Goal: Find specific page/section

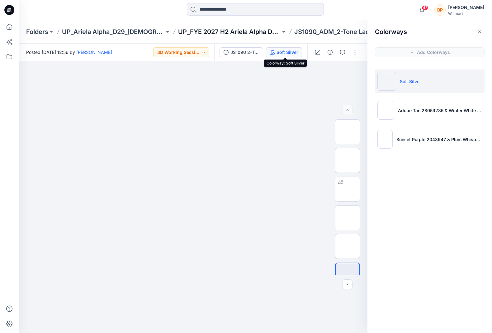
click at [234, 27] on p "UP_FYE 2027 H2 Ariela Alpha D29 Joyspun Bras" at bounding box center [229, 31] width 102 height 9
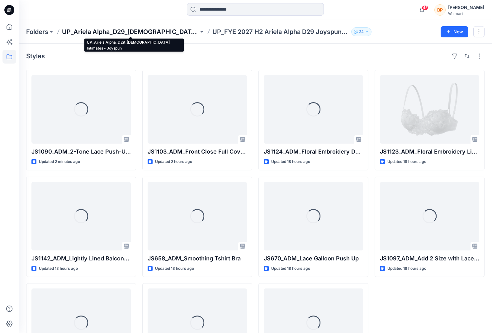
click at [148, 33] on p "UP_Ariela Alpha_D29_[DEMOGRAPHIC_DATA] Intimates - Joyspun" at bounding box center [130, 31] width 137 height 9
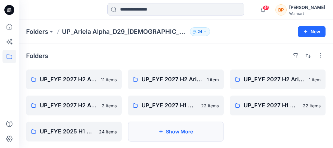
click at [156, 130] on button "Show More" at bounding box center [176, 132] width 96 height 20
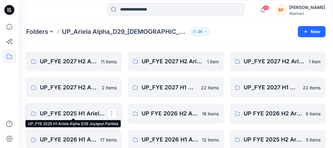
scroll to position [10, 0]
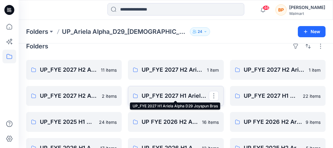
click at [174, 98] on p "UP_FYE 2027 H1 Ariela Alpha D29 Joyspun Bras" at bounding box center [175, 96] width 67 height 9
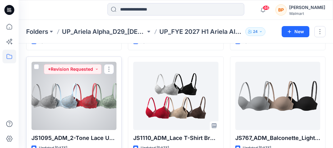
scroll to position [545, 0]
